Goal: Task Accomplishment & Management: Manage account settings

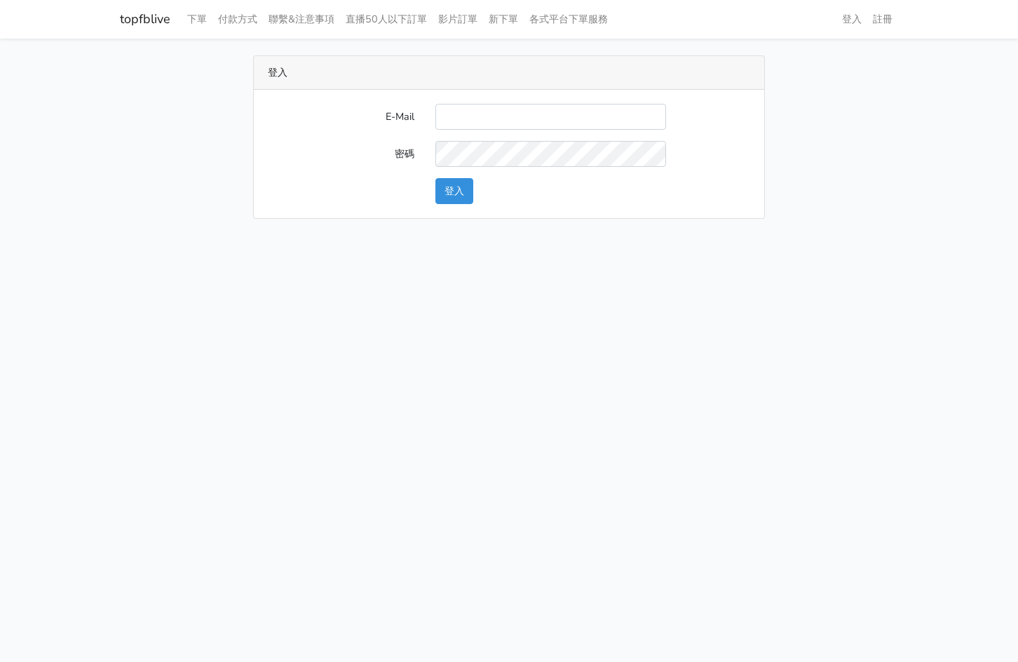
type input "[EMAIL_ADDRESS][PERSON_NAME][DOMAIN_NAME]"
click at [476, 179] on div "登入" at bounding box center [593, 191] width 336 height 26
click at [458, 193] on button "登入" at bounding box center [455, 191] width 38 height 26
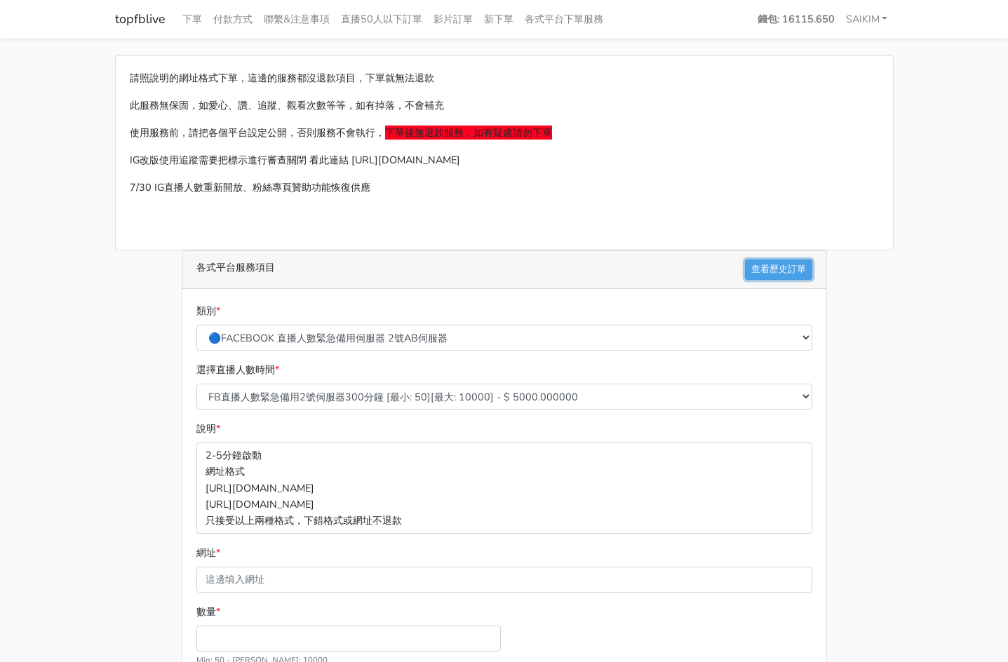
click at [775, 271] on link "查看歷史訂單" at bounding box center [778, 270] width 67 height 20
